Goal: Information Seeking & Learning: Learn about a topic

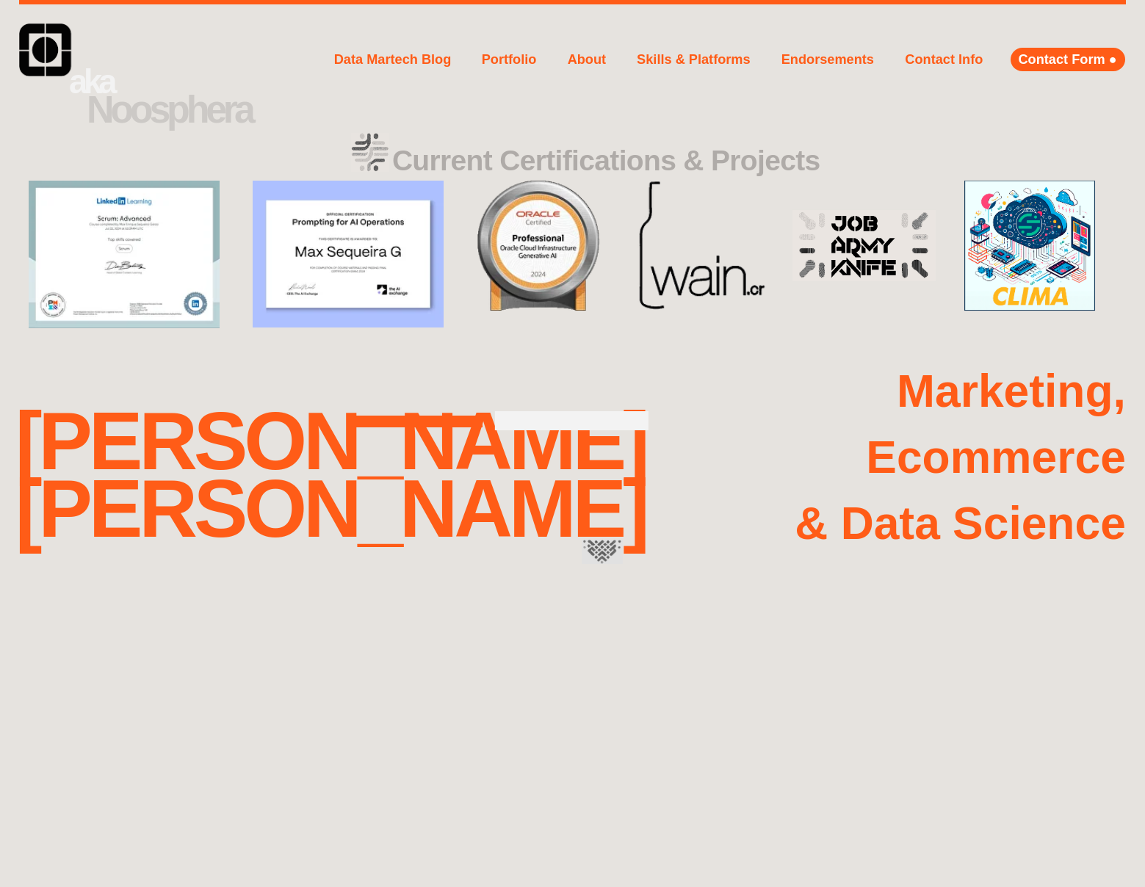
click at [392, 59] on span "Data Martech Blog" at bounding box center [392, 59] width 117 height 15
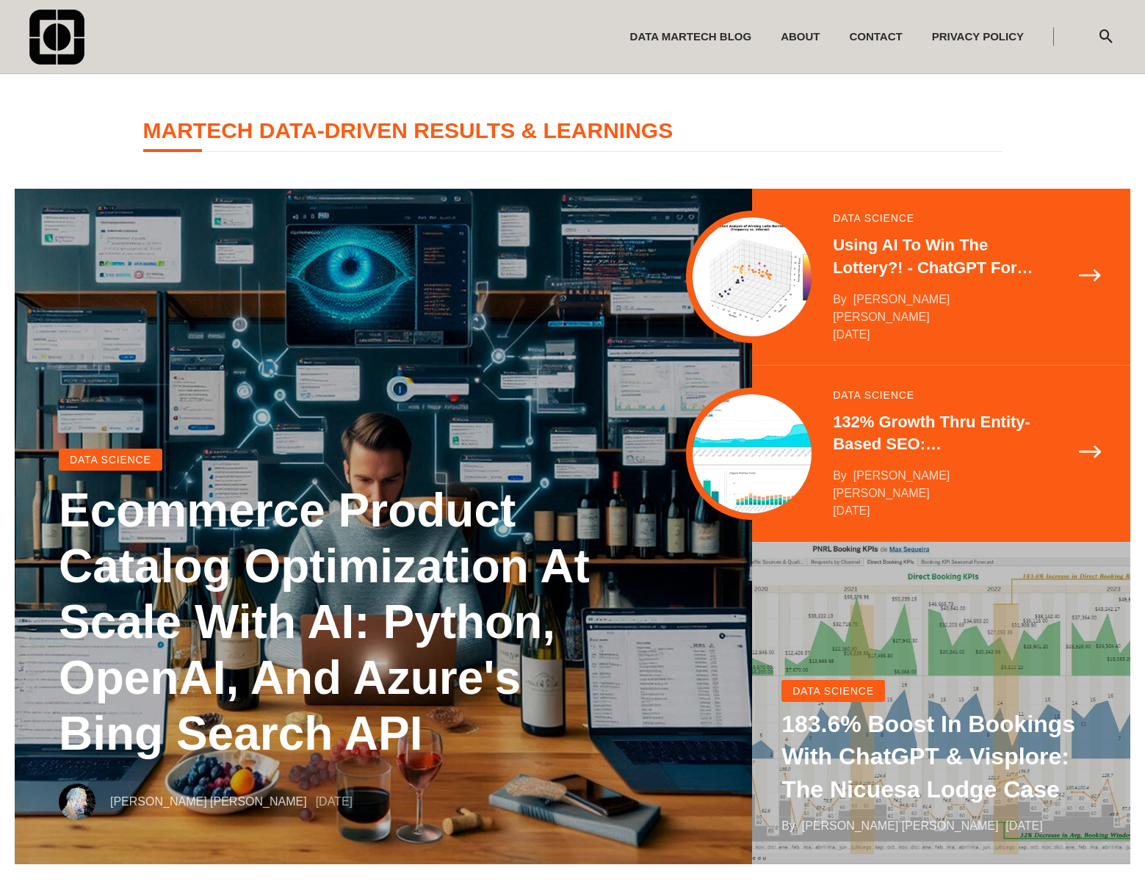
click at [941, 703] on link at bounding box center [941, 703] width 378 height 322
